Goal: Task Accomplishment & Management: Complete application form

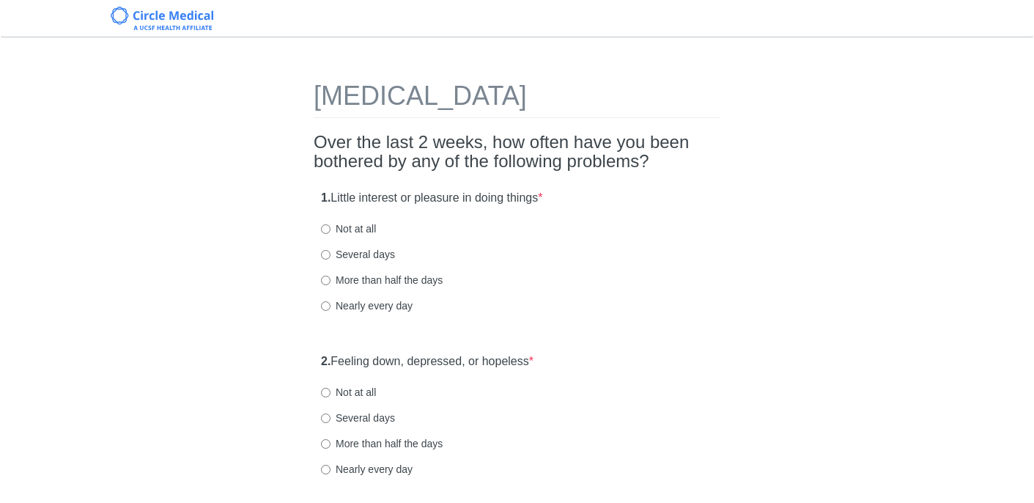
scroll to position [55, 0]
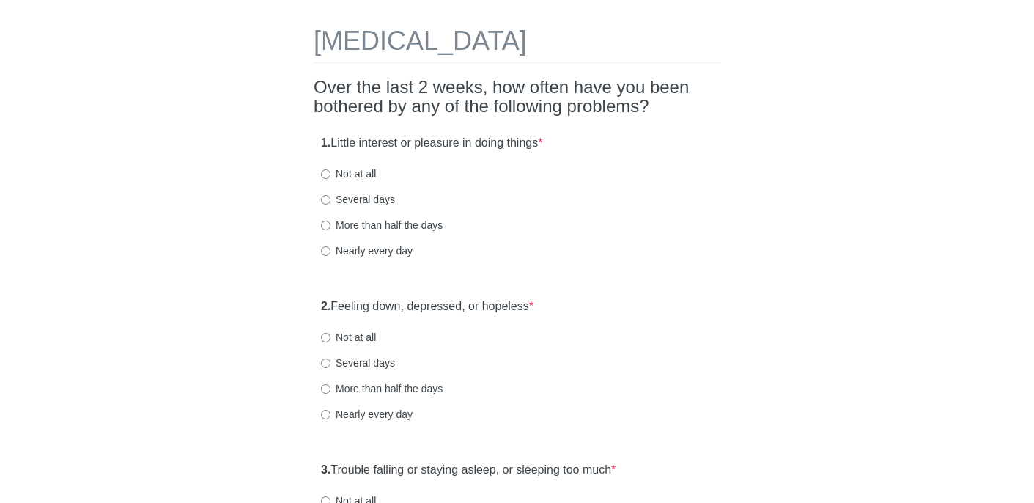
click at [332, 198] on label "Several days" at bounding box center [358, 199] width 74 height 15
click at [331, 198] on input "Several days" at bounding box center [326, 200] width 10 height 10
radio input "true"
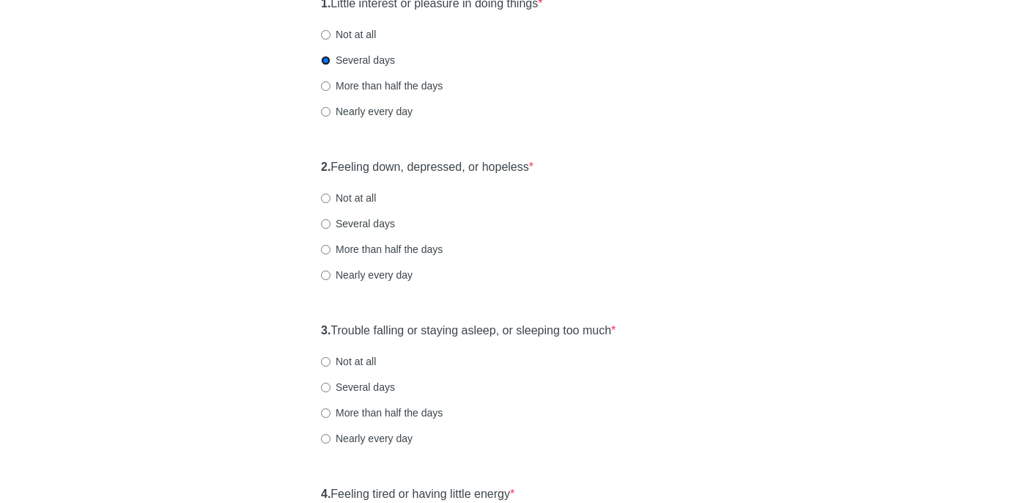
scroll to position [243, 0]
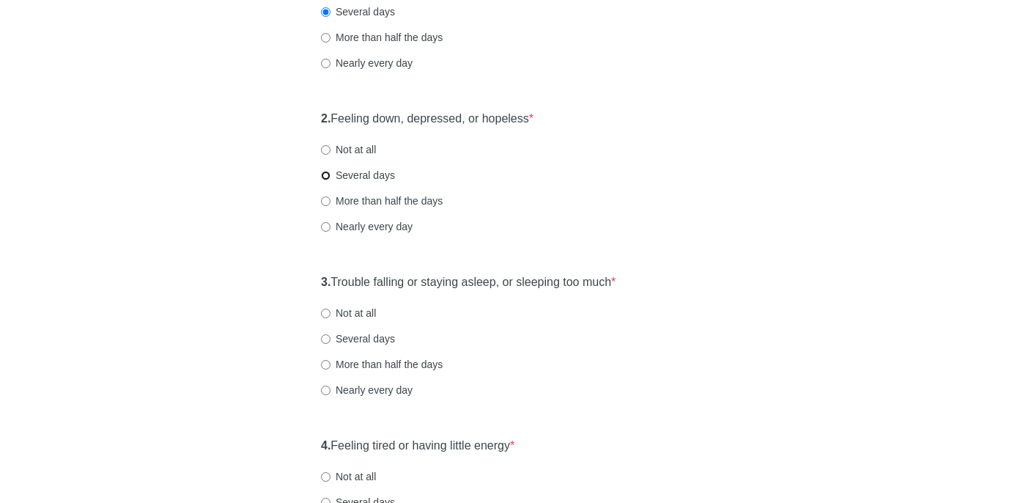
click at [327, 175] on input "Several days" at bounding box center [326, 176] width 10 height 10
radio input "true"
click at [326, 335] on input "Several days" at bounding box center [326, 339] width 10 height 10
radio input "true"
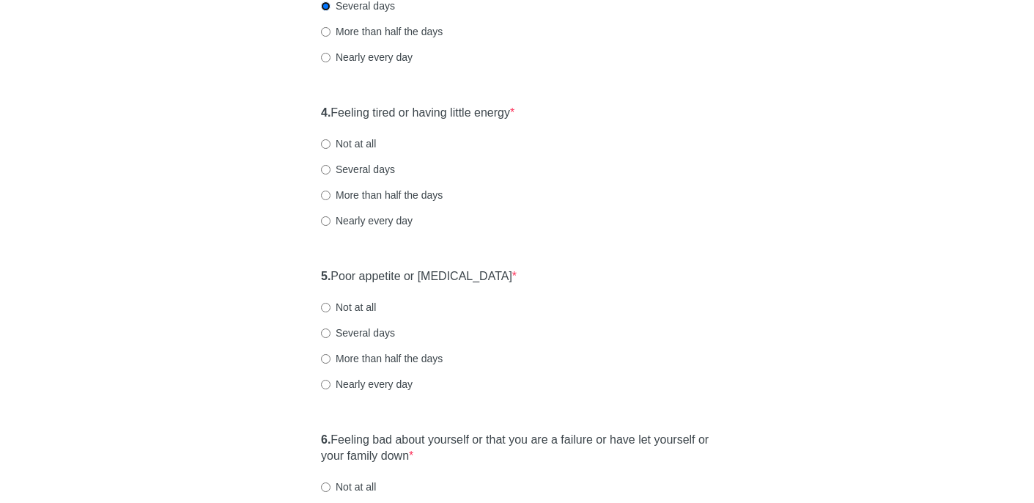
scroll to position [586, 0]
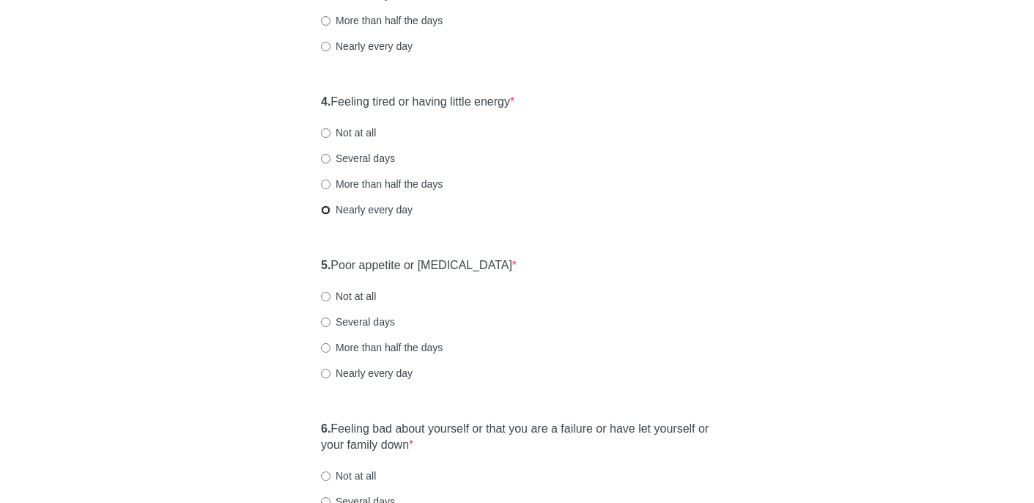
click at [324, 210] on input "Nearly every day" at bounding box center [326, 210] width 10 height 10
radio input "true"
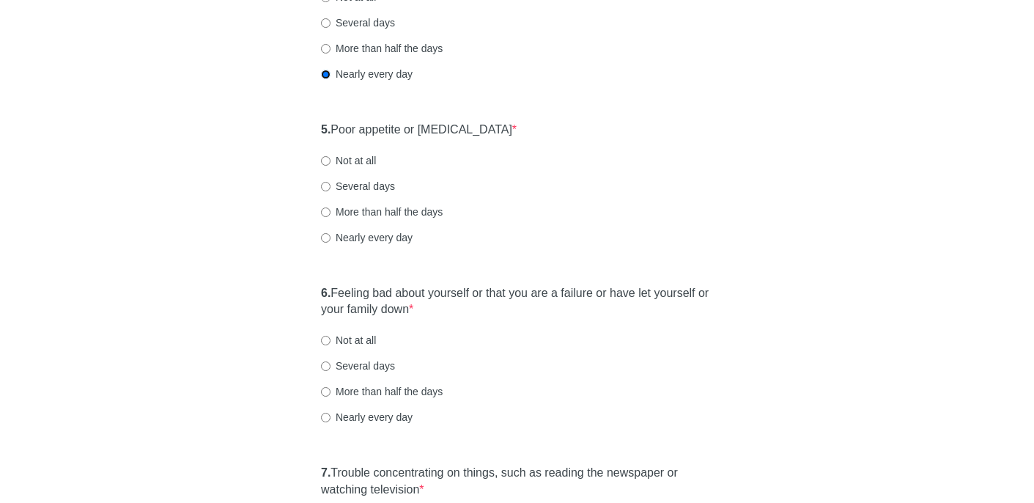
scroll to position [727, 0]
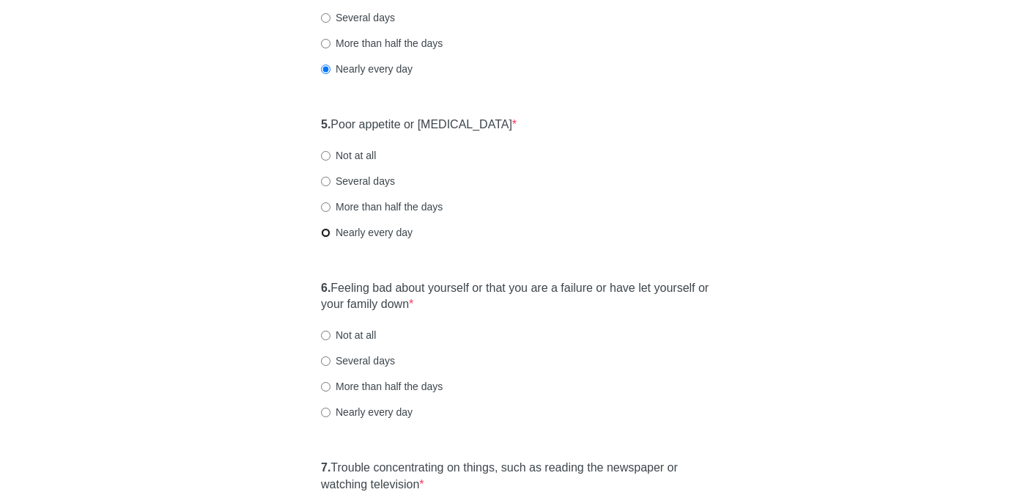
click at [328, 229] on input "Nearly every day" at bounding box center [326, 233] width 10 height 10
radio input "true"
click at [324, 335] on input "Not at all" at bounding box center [326, 336] width 10 height 10
radio input "true"
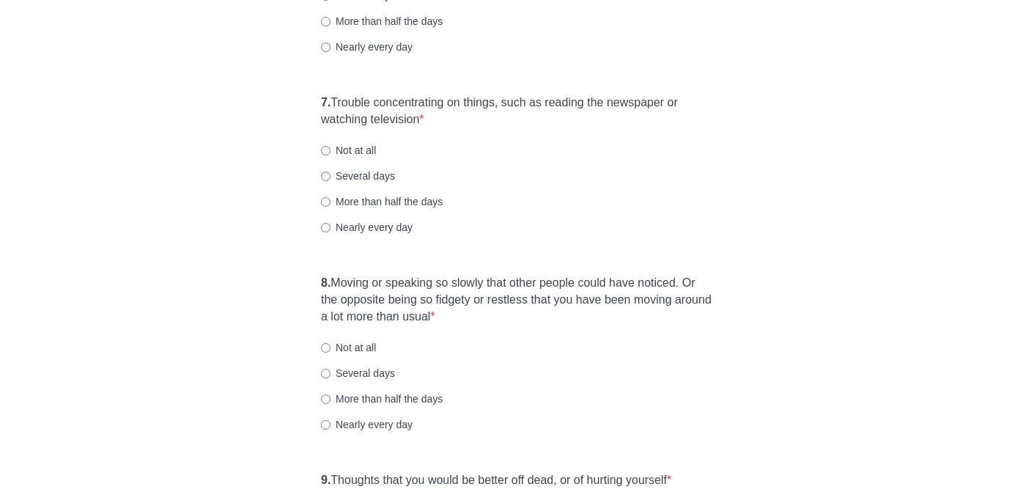
scroll to position [1110, 0]
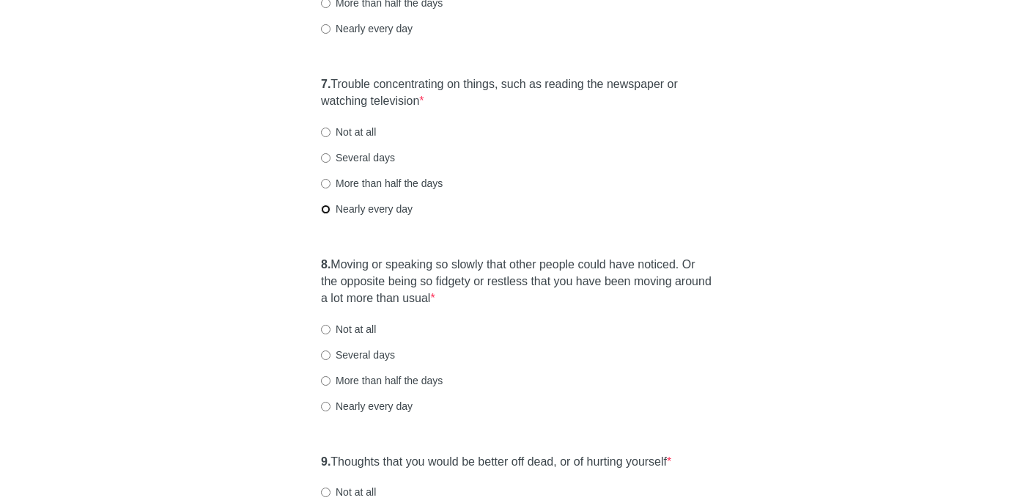
click at [323, 205] on input "Nearly every day" at bounding box center [326, 209] width 10 height 10
radio input "true"
click at [328, 332] on input "Not at all" at bounding box center [326, 330] width 10 height 10
radio input "true"
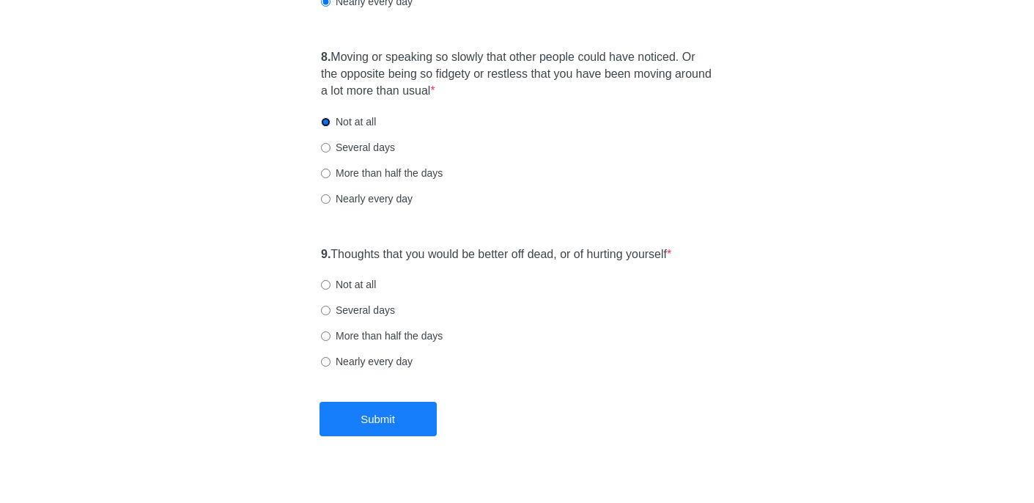
scroll to position [1324, 0]
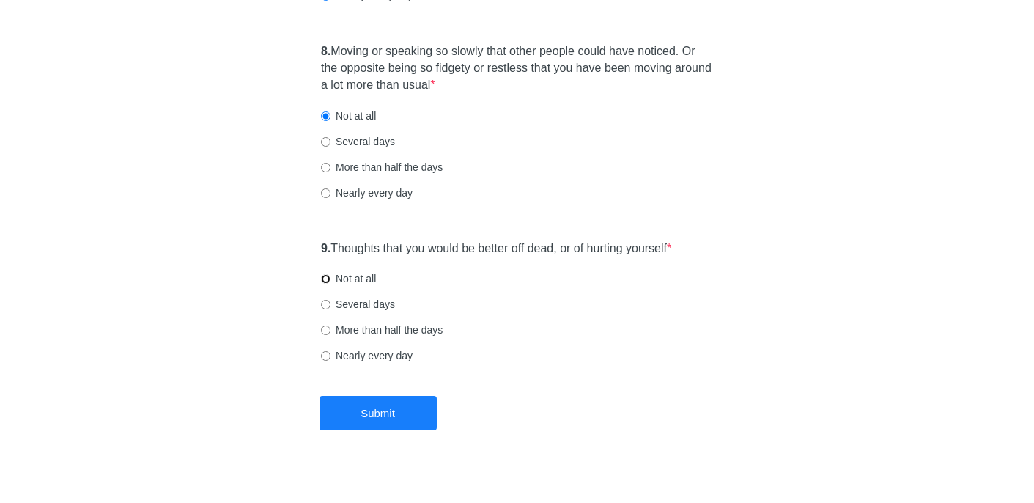
click at [327, 279] on input "Not at all" at bounding box center [326, 279] width 10 height 10
radio input "true"
click at [375, 408] on button "Submit" at bounding box center [378, 413] width 117 height 34
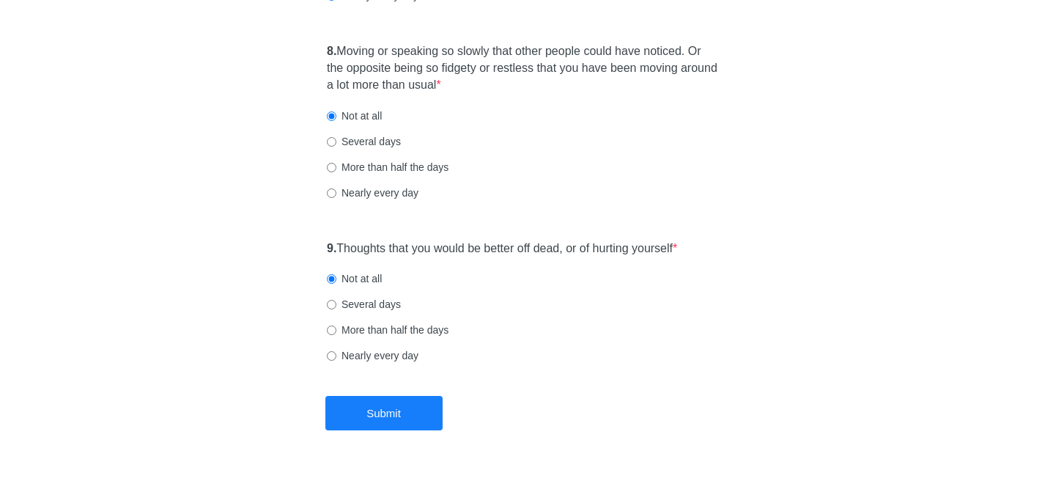
scroll to position [0, 0]
